Goal: Transaction & Acquisition: Purchase product/service

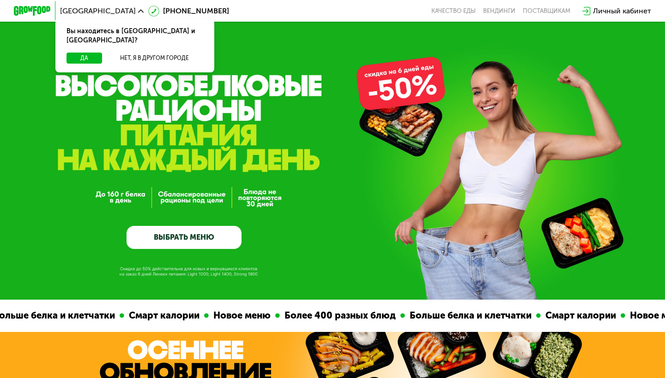
click at [151, 229] on link "ВЫБРАТЬ МЕНЮ" at bounding box center [183, 237] width 115 height 23
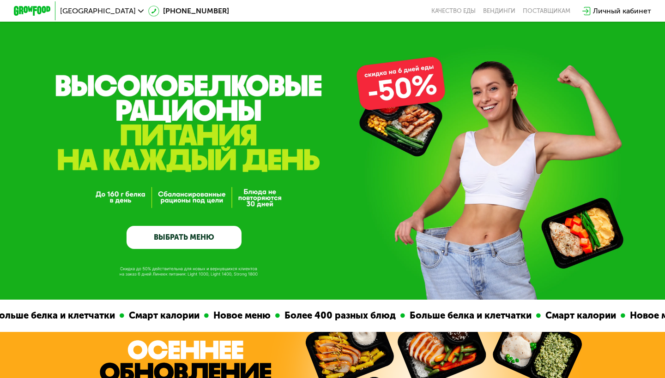
click at [191, 242] on link "ВЫБРАТЬ МЕНЮ" at bounding box center [183, 237] width 115 height 23
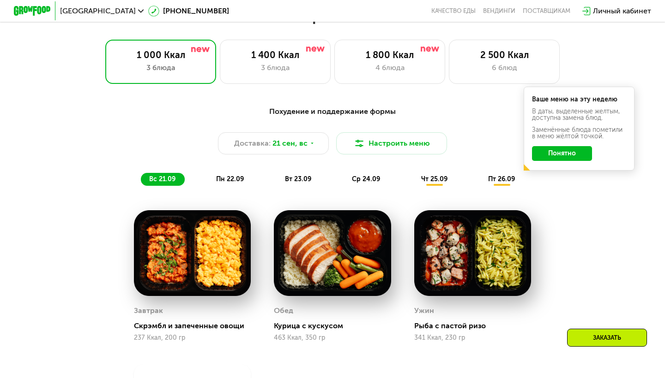
scroll to position [595, 0]
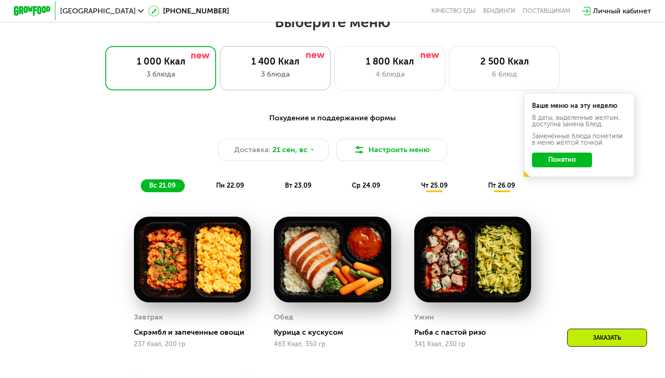
click at [308, 76] on div "3 блюда" at bounding box center [274, 74] width 91 height 11
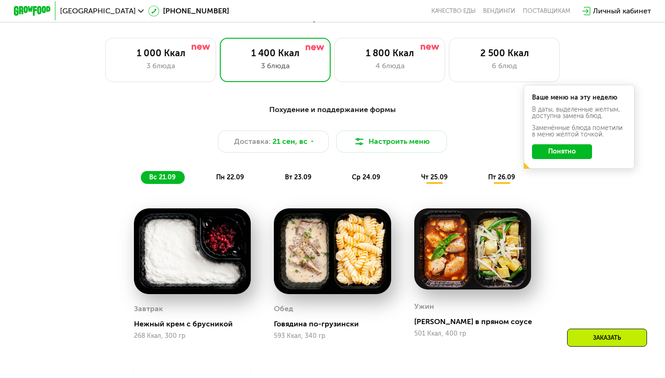
scroll to position [624, 0]
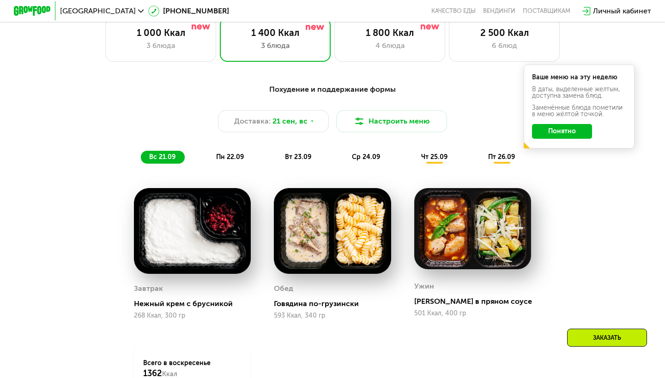
click at [179, 62] on div "Выберите меню 1 000 Ккал 3 блюда 1 400 Ккал 3 блюда 1 800 Ккал 4 блюда 2 500 Кк…" at bounding box center [332, 234] width 665 height 500
click at [179, 59] on div "1 000 Ккал 3 блюда" at bounding box center [160, 40] width 111 height 44
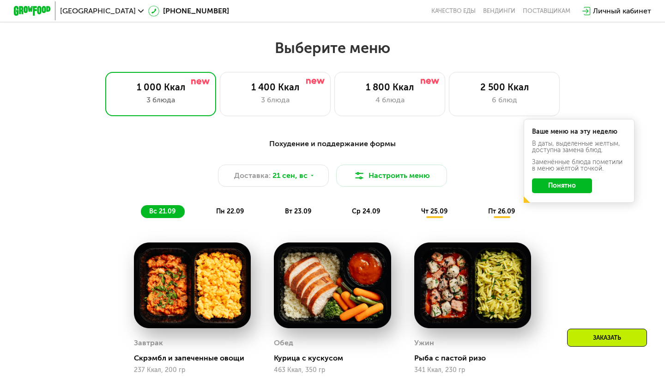
scroll to position [546, 0]
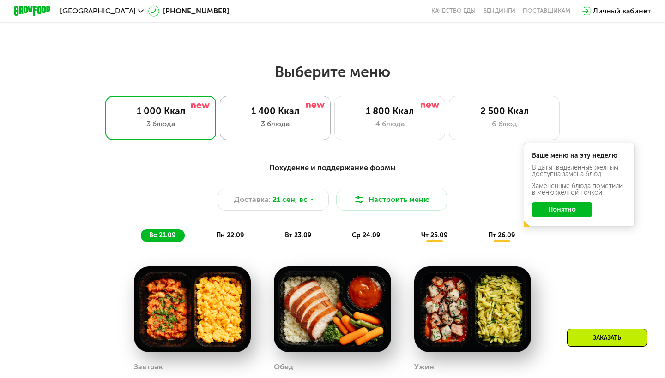
click at [291, 123] on div "3 блюда" at bounding box center [274, 124] width 91 height 11
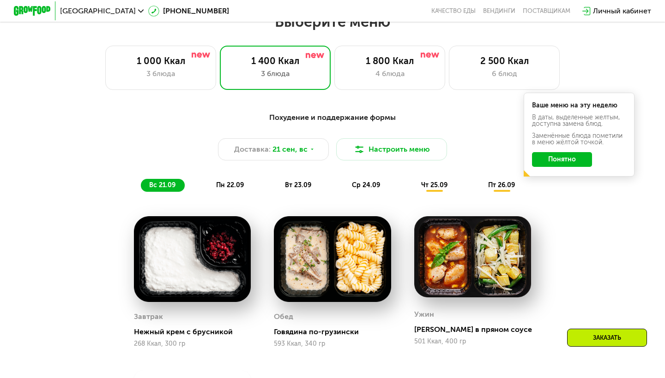
scroll to position [598, 0]
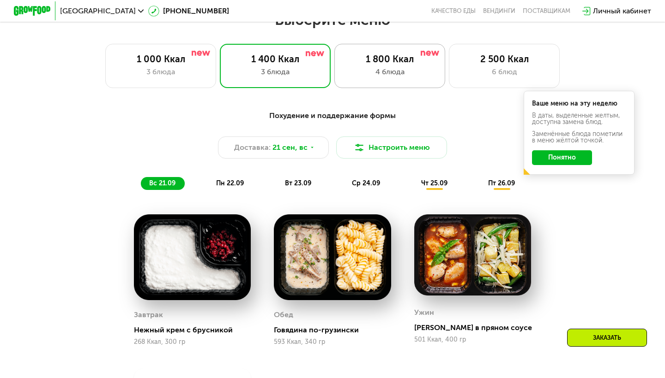
click at [372, 67] on div "4 блюда" at bounding box center [389, 71] width 91 height 11
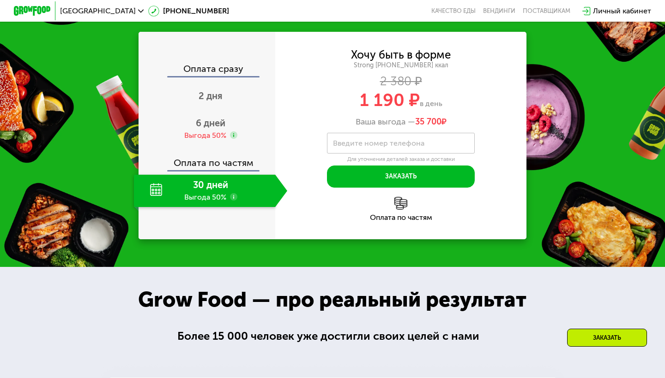
scroll to position [1084, 0]
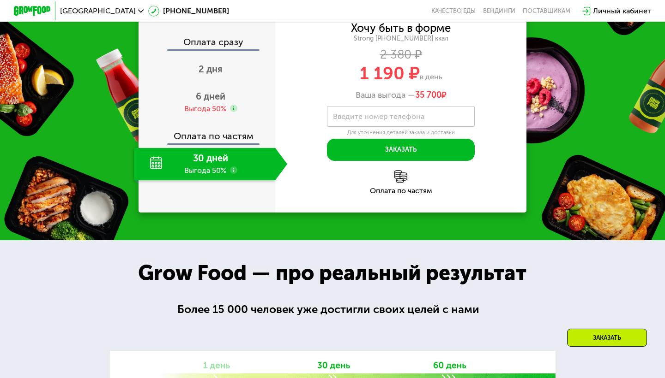
click at [403, 183] on img at bounding box center [400, 176] width 13 height 13
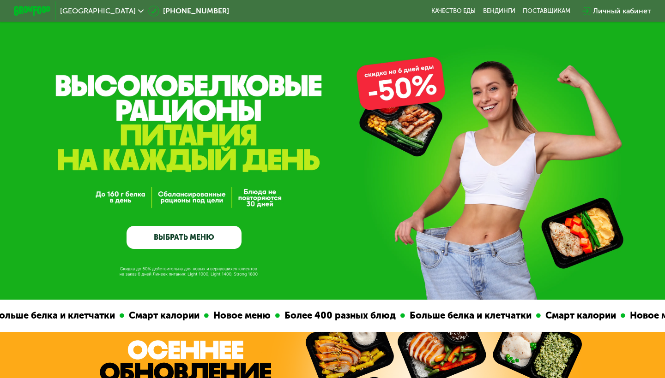
scroll to position [0, 0]
click at [187, 236] on link "ВЫБРАТЬ МЕНЮ" at bounding box center [183, 237] width 115 height 23
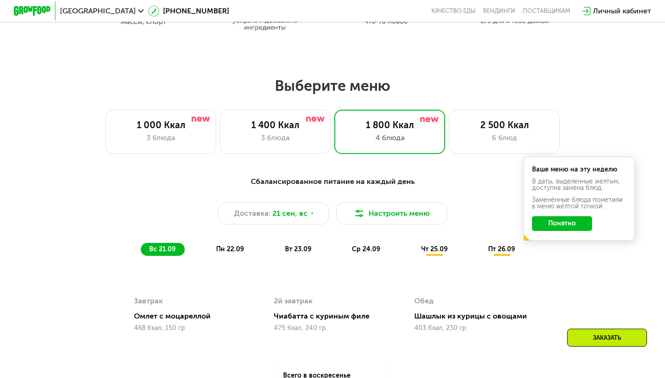
scroll to position [586, 0]
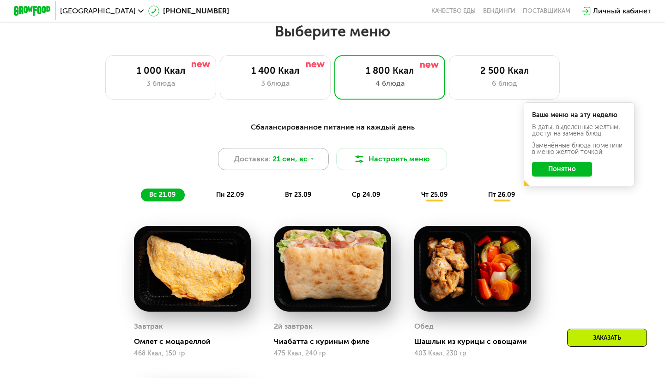
click at [309, 157] on icon at bounding box center [312, 159] width 6 height 6
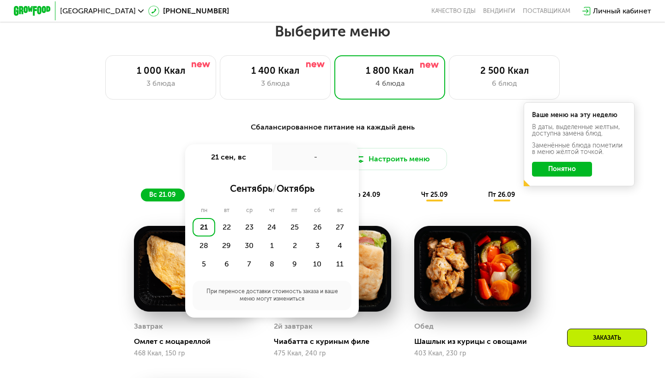
click at [239, 126] on div "Сбалансированное питание на каждый день" at bounding box center [332, 128] width 546 height 12
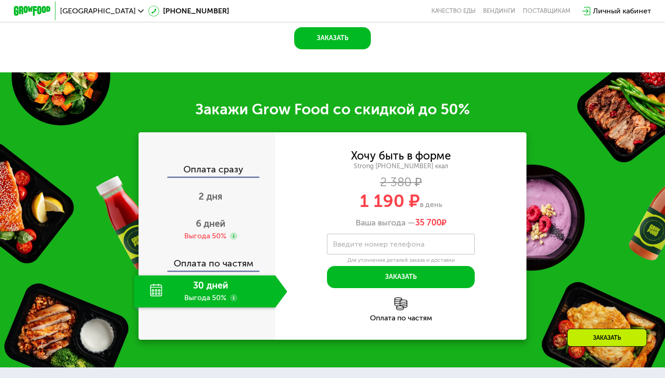
scroll to position [1094, 0]
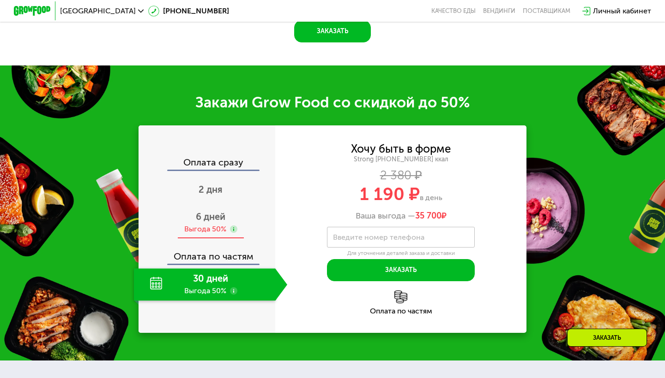
click at [210, 218] on span "6 дней" at bounding box center [211, 216] width 30 height 11
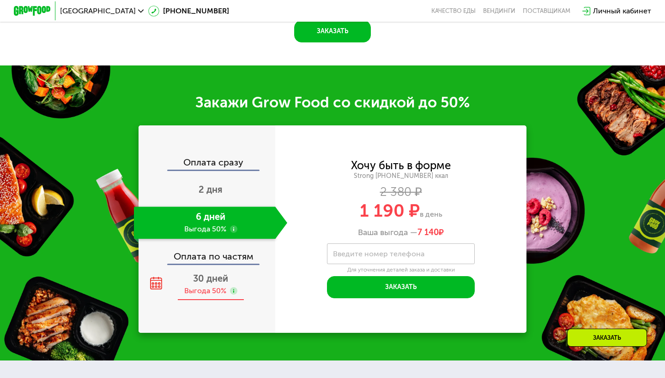
click at [219, 280] on span "30 дней" at bounding box center [210, 278] width 35 height 11
